Goal: Navigation & Orientation: Find specific page/section

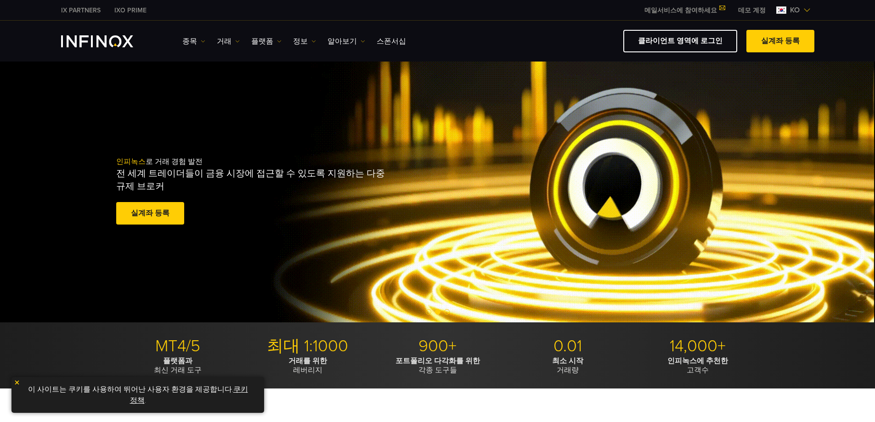
click at [541, 146] on div "인피녹스 로 거래 경험 발전 전 세계 트레이더들이 금융 시장에 접근할 수 있도록 지원하는 다중 규제 브로커 실계좌 등록 훌륭해요. - 515개…" at bounding box center [438, 191] width 662 height 99
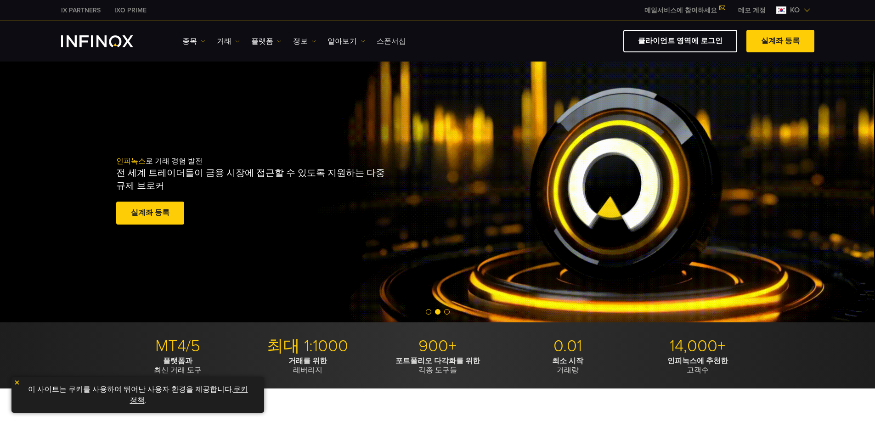
click at [380, 45] on link "스폰서십" at bounding box center [391, 41] width 29 height 11
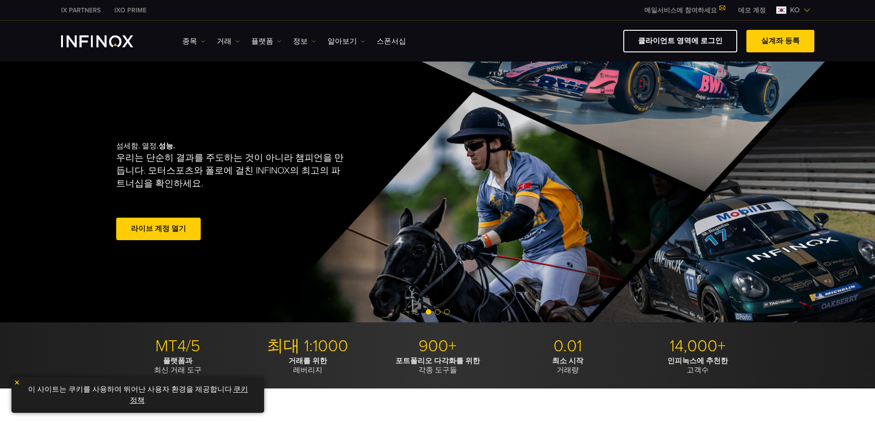
click at [680, 46] on link "클라이언트 영역에 로그인" at bounding box center [680, 41] width 114 height 23
